Goal: Book appointment/travel/reservation

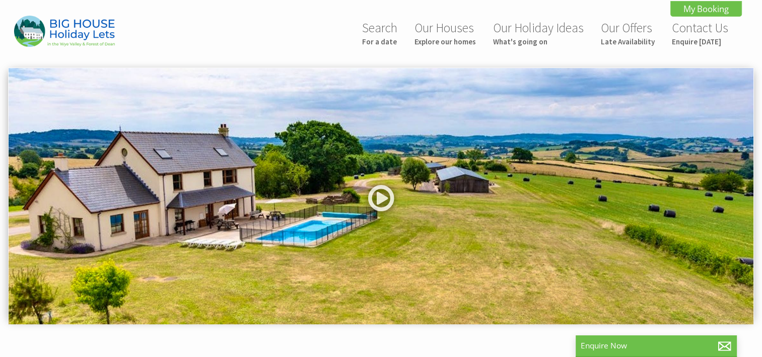
click at [216, 125] on img at bounding box center [381, 196] width 745 height 256
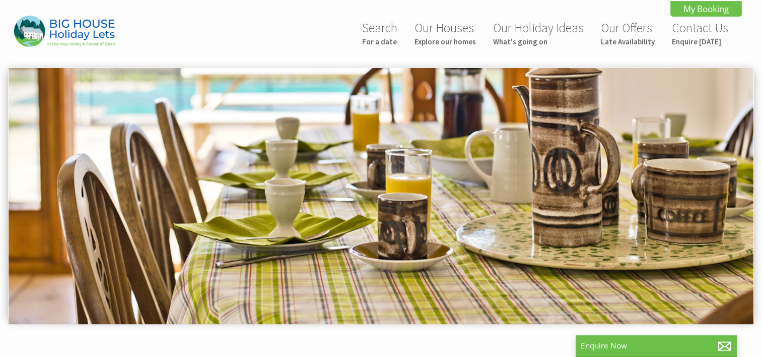
click at [385, 165] on img at bounding box center [381, 196] width 745 height 256
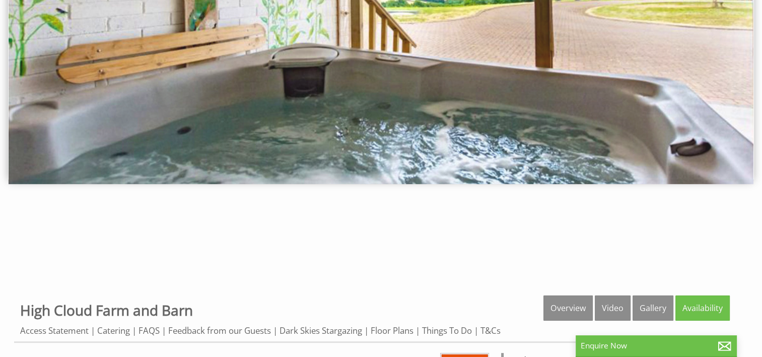
scroll to position [141, 0]
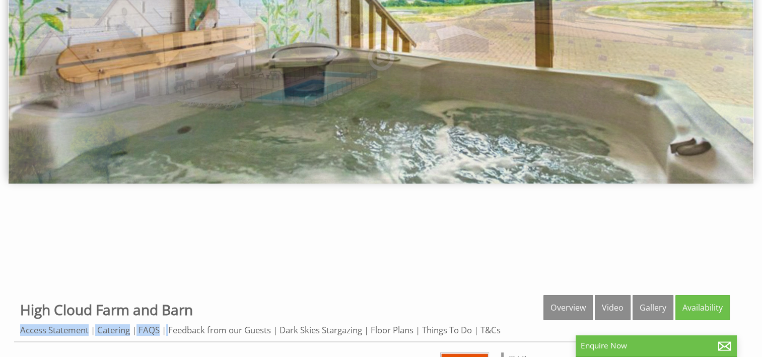
drag, startPoint x: 209, startPoint y: 311, endPoint x: 11, endPoint y: 304, distance: 198.6
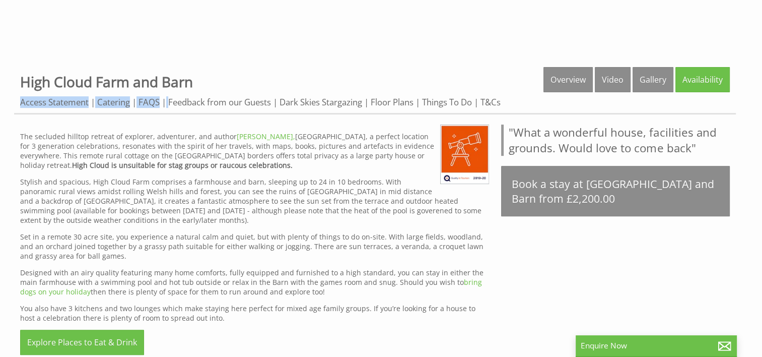
scroll to position [369, 0]
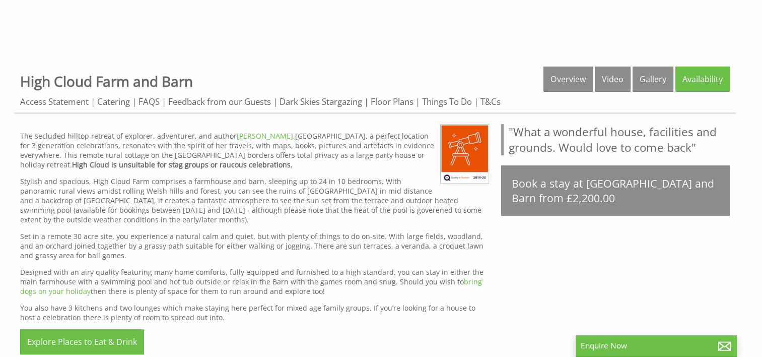
click at [317, 79] on div "Properties High Cloud Farm and Barn Overview Video Gallery Availability Access …" at bounding box center [375, 89] width 722 height 47
click at [658, 79] on link "Gallery" at bounding box center [653, 78] width 41 height 25
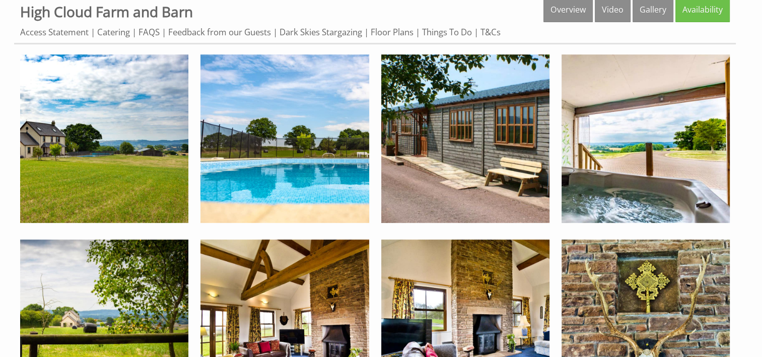
scroll to position [437, 0]
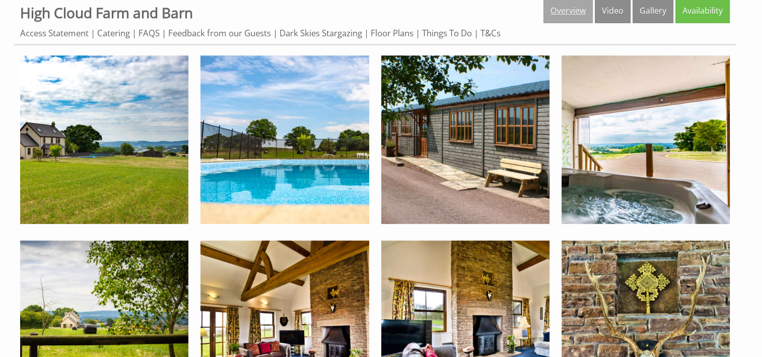
click at [572, 10] on link "Overview" at bounding box center [568, 10] width 49 height 25
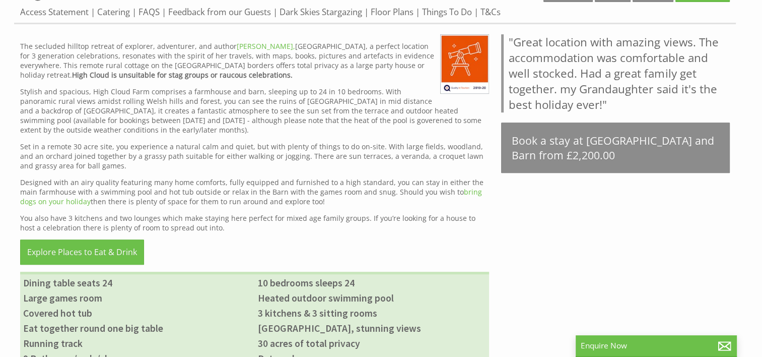
scroll to position [458, 0]
click at [399, 17] on div "Properties [GEOGRAPHIC_DATA] and Barn Overview Video Gallery Availability Acces…" at bounding box center [375, 0] width 722 height 47
click at [391, 15] on link "Floor Plans" at bounding box center [392, 13] width 43 height 13
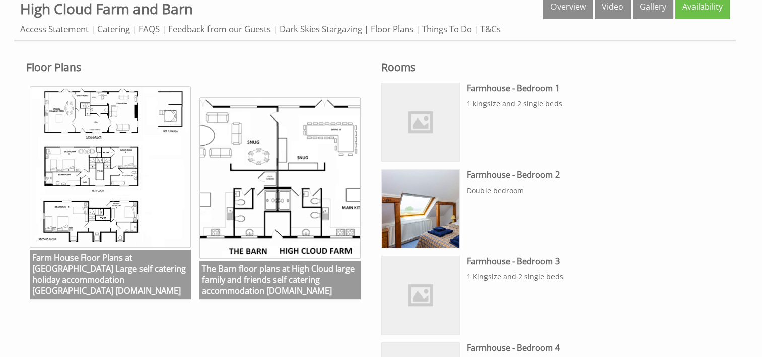
scroll to position [451, 0]
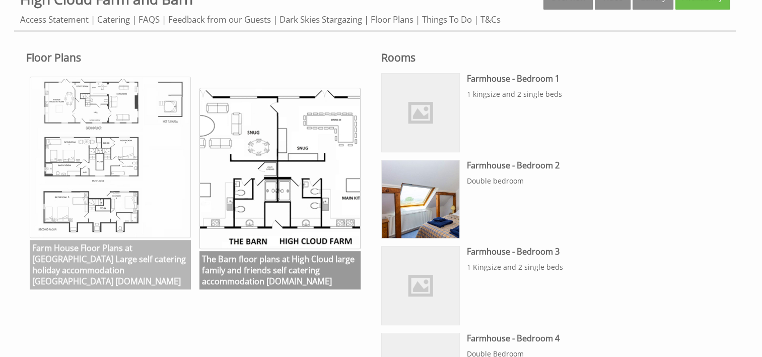
click at [91, 169] on img at bounding box center [110, 157] width 161 height 161
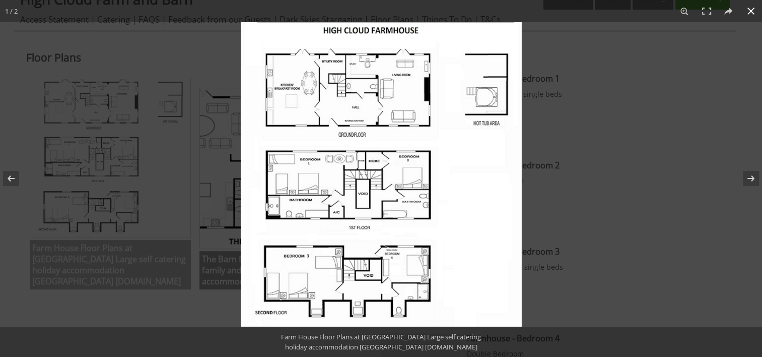
click at [91, 169] on div at bounding box center [381, 178] width 762 height 357
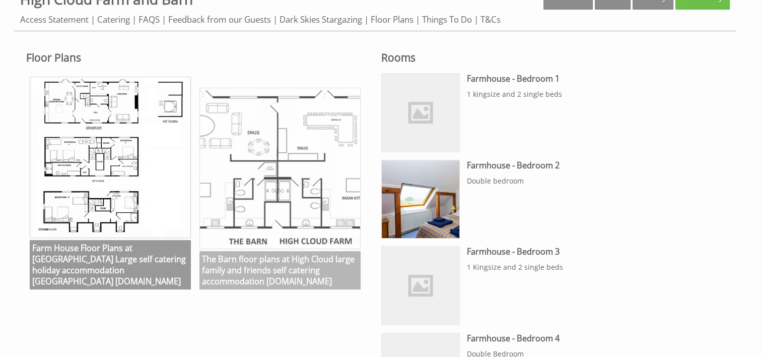
click at [228, 158] on img at bounding box center [279, 168] width 161 height 161
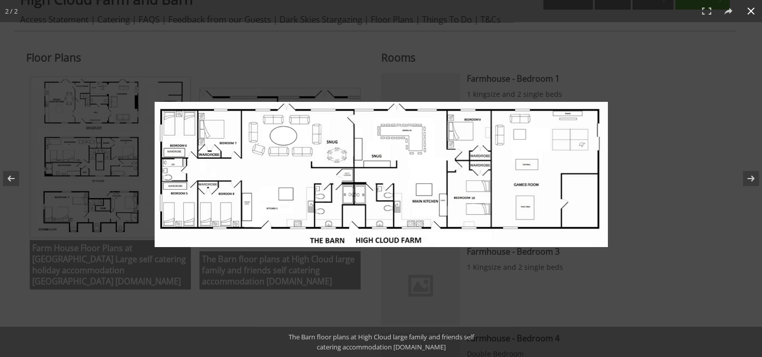
click at [381, 67] on div at bounding box center [381, 178] width 762 height 357
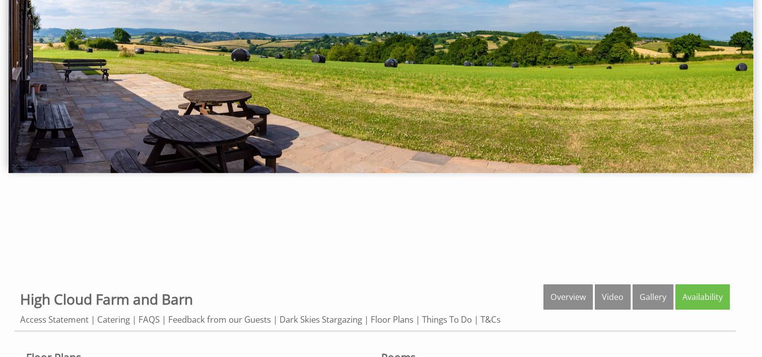
scroll to position [152, 0]
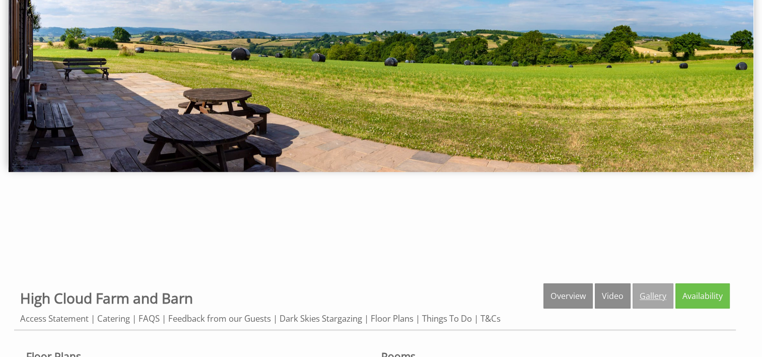
click at [648, 292] on link "Gallery" at bounding box center [653, 295] width 41 height 25
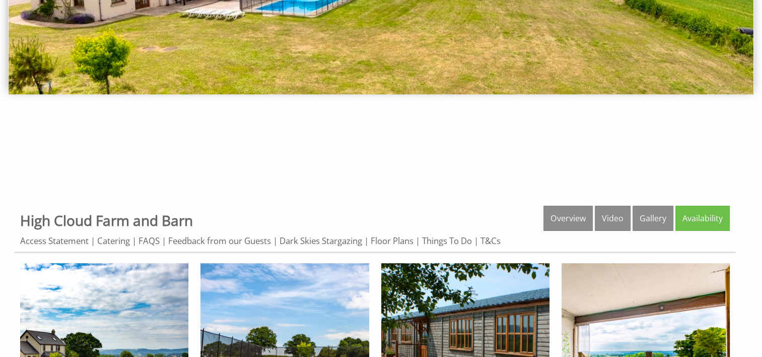
scroll to position [234, 0]
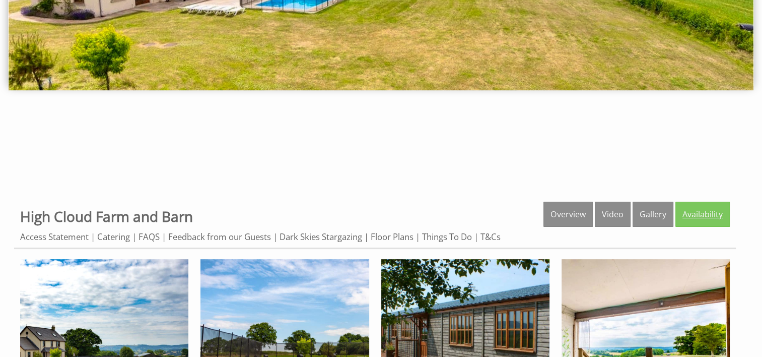
click at [707, 217] on link "Availability" at bounding box center [703, 213] width 54 height 25
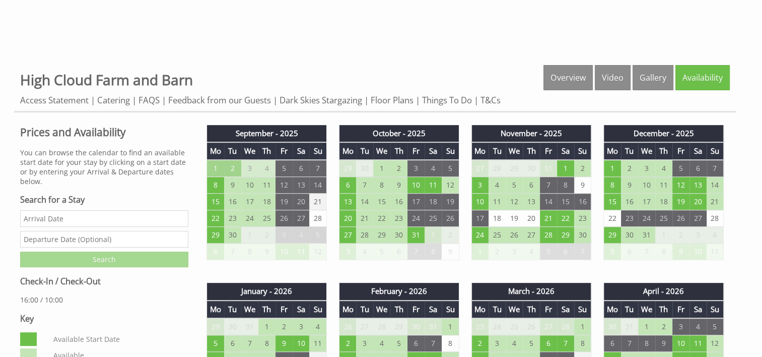
scroll to position [371, 0]
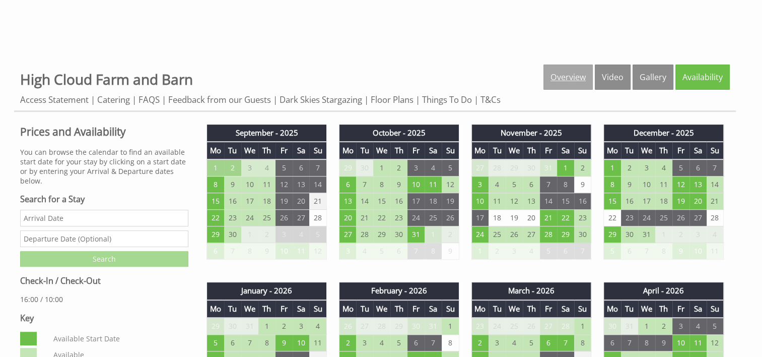
click at [560, 71] on link "Overview" at bounding box center [568, 76] width 49 height 25
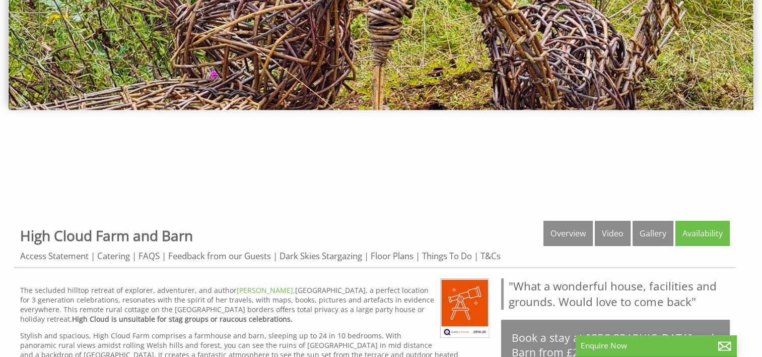
scroll to position [259, 0]
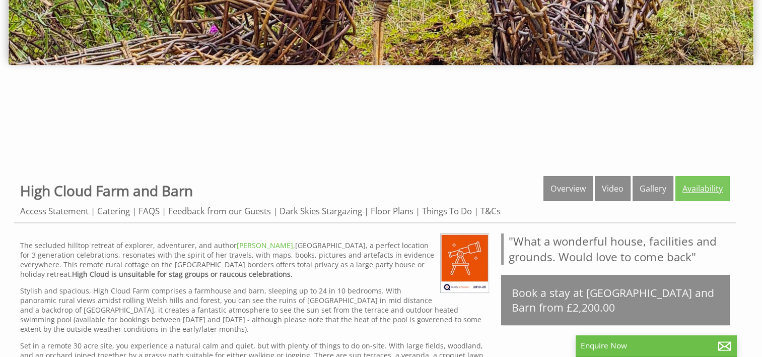
click at [697, 183] on link "Availability" at bounding box center [703, 188] width 54 height 25
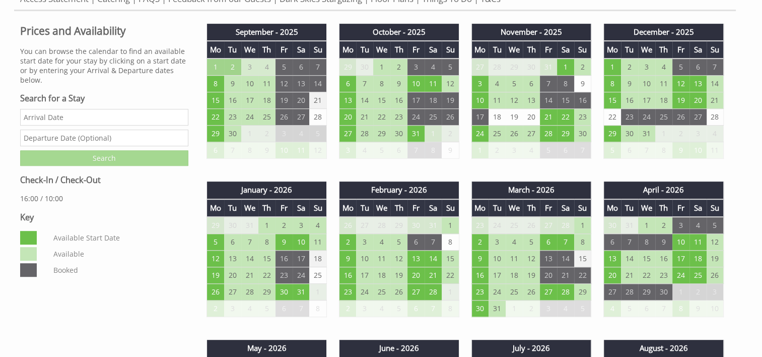
scroll to position [470, 0]
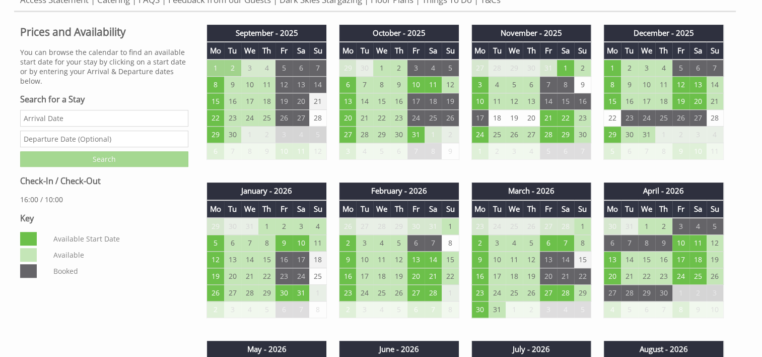
click at [148, 218] on h3 "Key" at bounding box center [104, 218] width 168 height 11
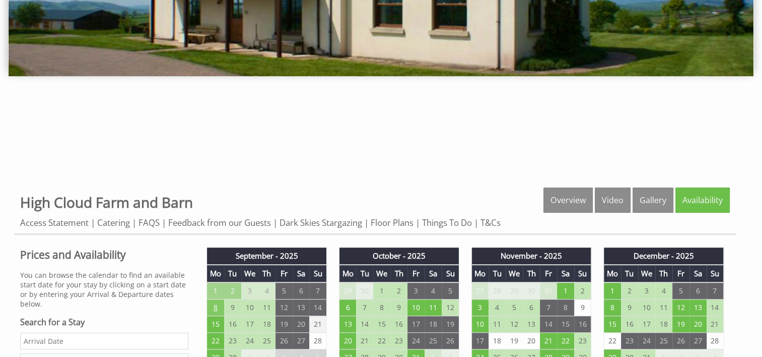
scroll to position [242, 0]
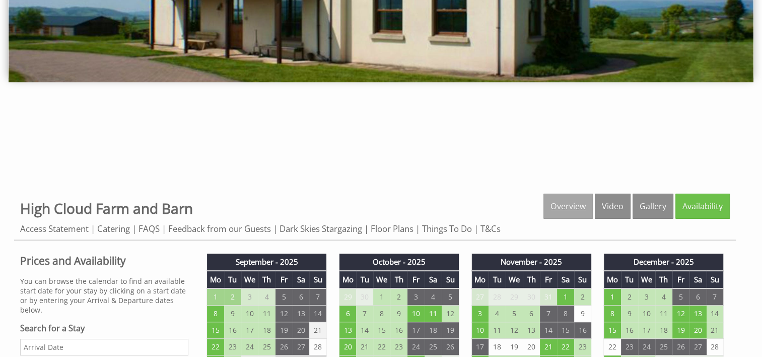
click at [576, 208] on link "Overview" at bounding box center [568, 205] width 49 height 25
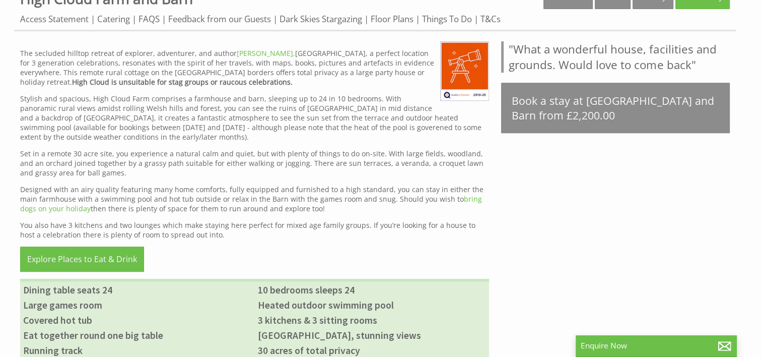
scroll to position [452, 0]
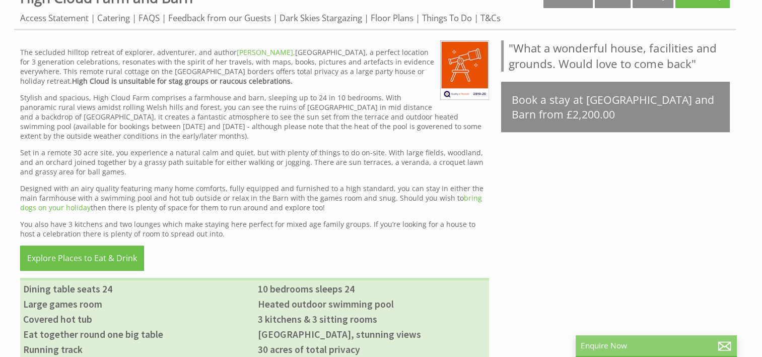
click at [626, 339] on div "Enquire Now" at bounding box center [656, 346] width 161 height 22
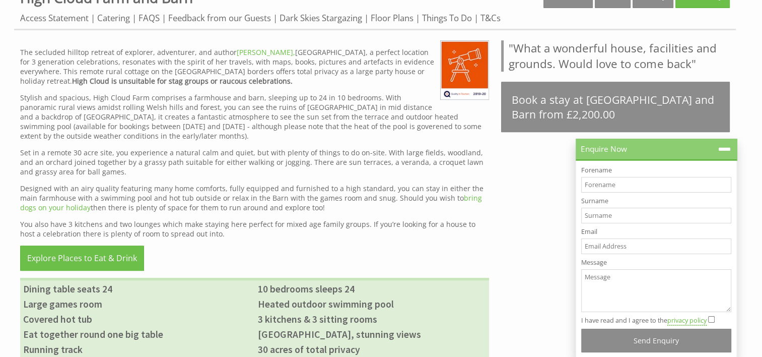
scroll to position [0, 0]
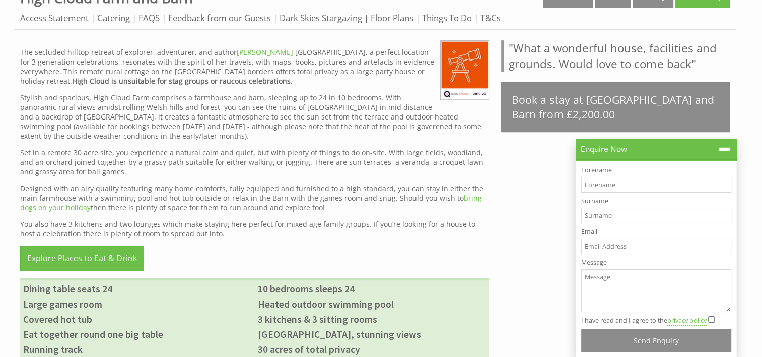
click at [552, 263] on div "Properties High Cloud Farm and Barn Overview Video Gallery Availability Access …" at bounding box center [375, 278] width 722 height 590
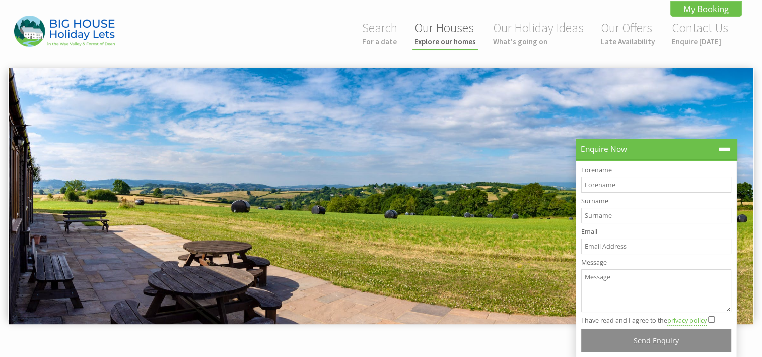
click at [424, 29] on link "Our Houses Explore our homes" at bounding box center [445, 33] width 61 height 27
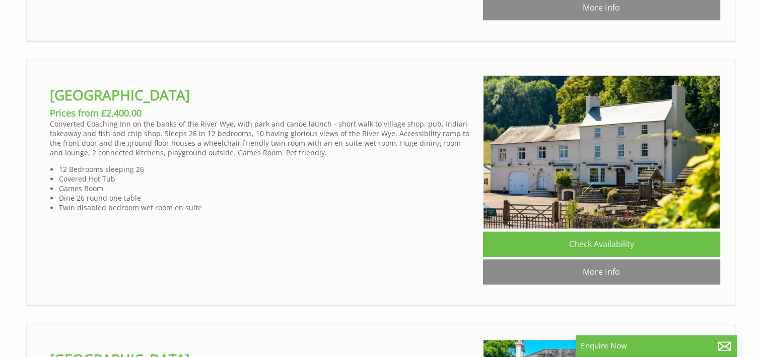
scroll to position [1339, 0]
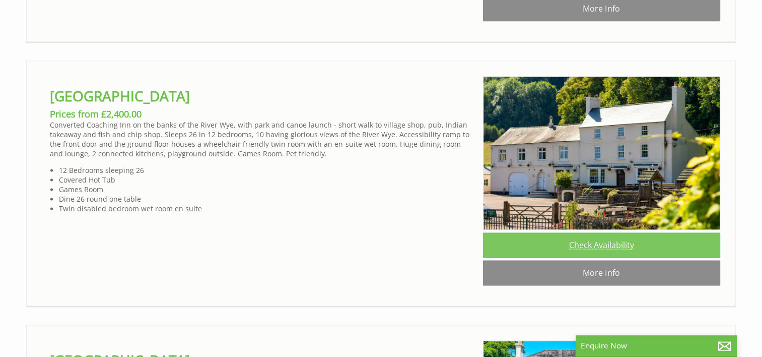
click at [572, 257] on link "Check Availability" at bounding box center [601, 244] width 237 height 25
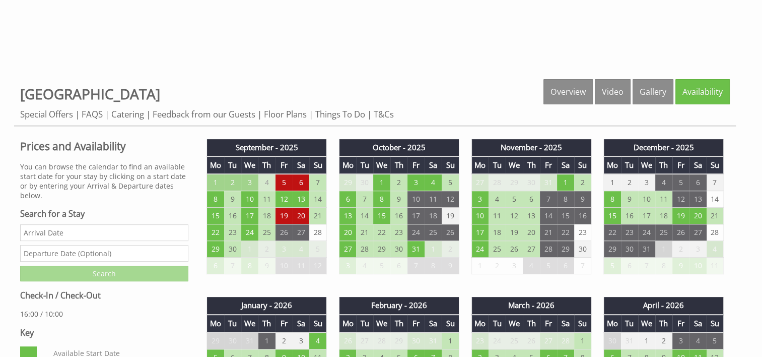
scroll to position [358, 0]
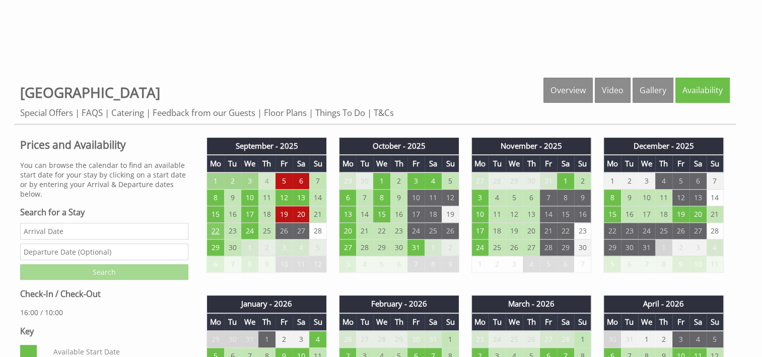
click at [215, 231] on td "22" at bounding box center [215, 231] width 17 height 17
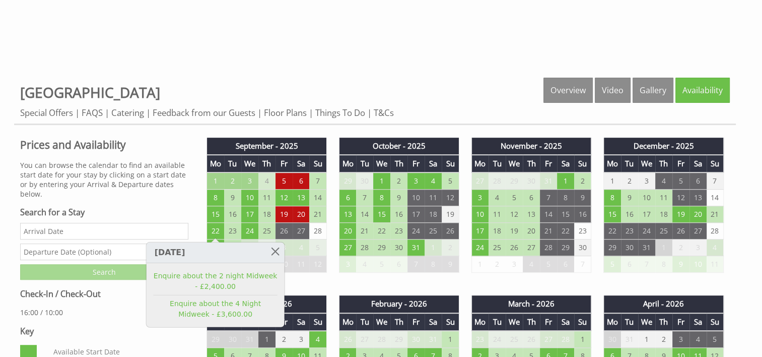
click at [190, 225] on div "Prices and Availability You can browse the calendar to find an available start …" at bounding box center [104, 272] width 180 height 274
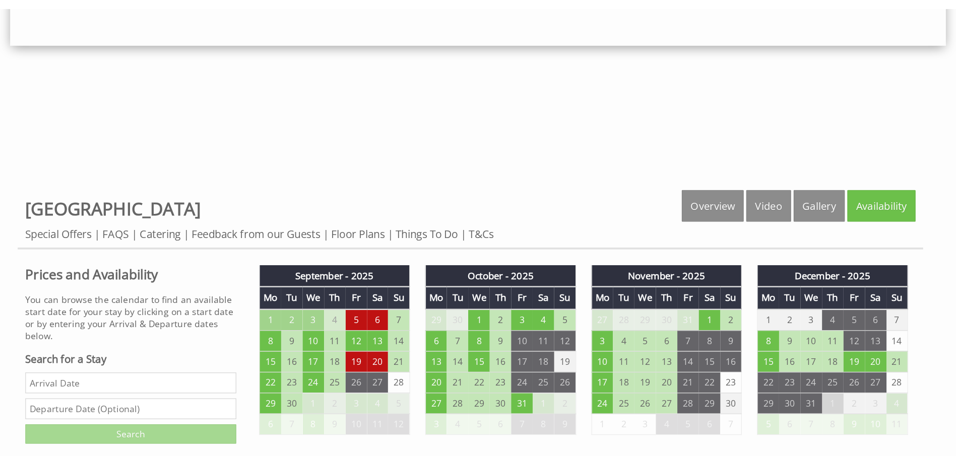
scroll to position [429, 0]
